Goal: Task Accomplishment & Management: Use online tool/utility

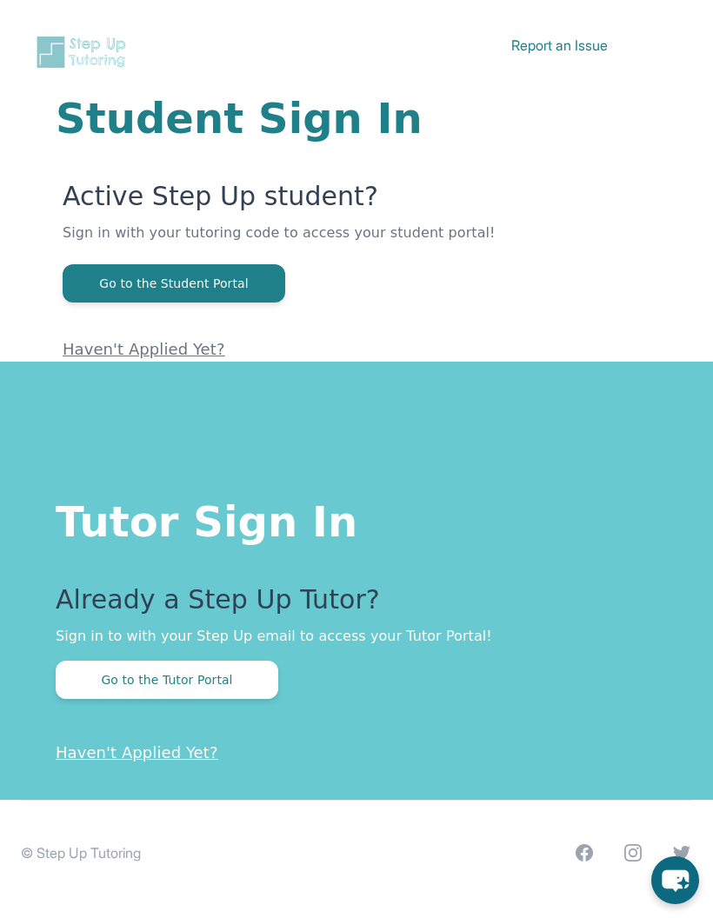
click at [225, 684] on button "Go to the Tutor Portal" at bounding box center [167, 680] width 223 height 38
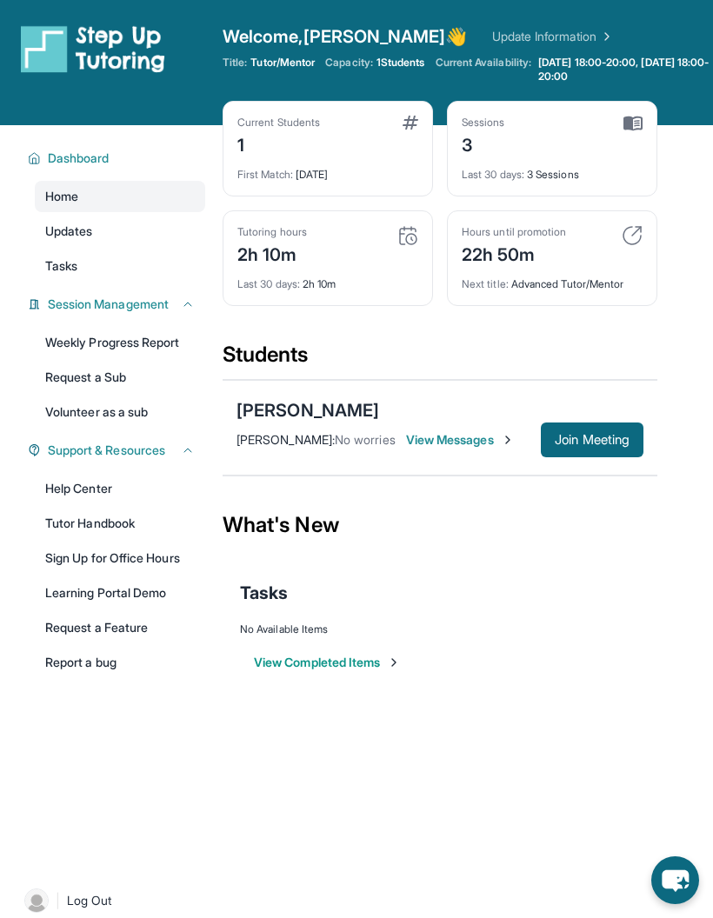
click at [605, 437] on span "Join Meeting" at bounding box center [592, 440] width 75 height 10
